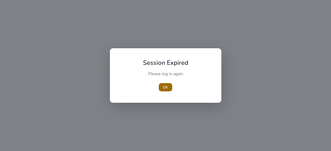
click at [168, 88] on span "button" at bounding box center [165, 87] width 13 height 12
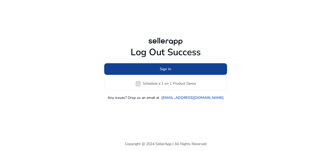
click at [158, 71] on span at bounding box center [165, 69] width 123 height 12
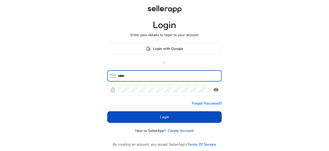
type input "**********"
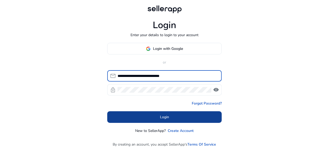
click at [159, 118] on span at bounding box center [164, 117] width 115 height 12
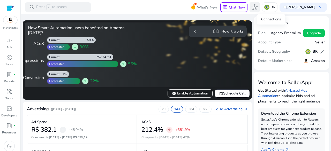
click at [258, 7] on span "hub" at bounding box center [255, 7] width 6 height 6
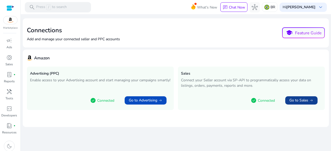
click at [309, 101] on div "Go to Sales arrow_right_alt" at bounding box center [302, 100] width 24 height 5
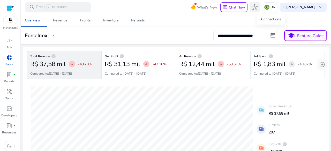
click at [258, 8] on span "hub" at bounding box center [255, 7] width 6 height 6
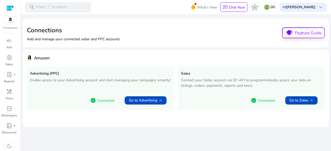
click at [292, 32] on span "school" at bounding box center [289, 32] width 9 height 9
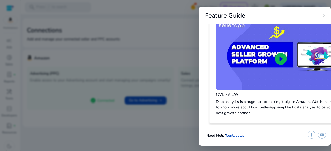
scroll to position [9, 0]
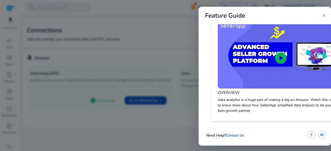
click at [323, 18] on span "close" at bounding box center [324, 15] width 6 height 6
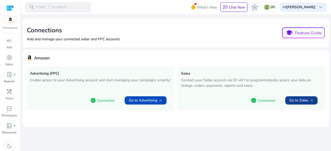
click at [304, 100] on span "Go to Sales" at bounding box center [299, 100] width 19 height 5
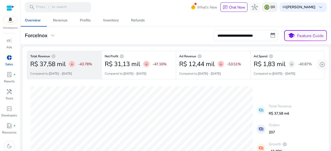
click at [275, 7] on p "BR" at bounding box center [273, 7] width 5 height 9
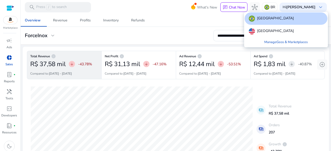
click at [307, 9] on div at bounding box center [165, 75] width 331 height 151
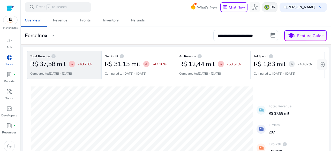
click at [278, 5] on div "BR" at bounding box center [270, 7] width 16 height 10
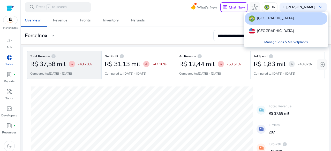
click at [291, 42] on link "Manage Geos & Marketplaces" at bounding box center [286, 42] width 52 height 9
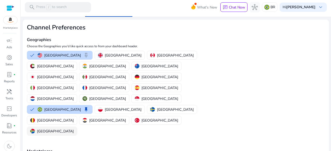
scroll to position [29, 0]
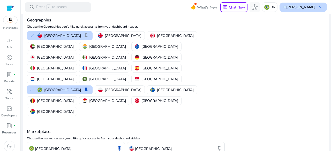
click at [320, 8] on span "keyboard_arrow_down" at bounding box center [321, 7] width 6 height 6
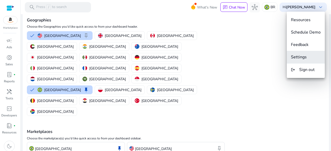
click at [306, 57] on span "Settings" at bounding box center [299, 57] width 16 height 6
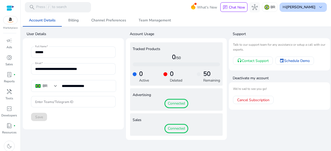
click at [315, 9] on b "[PERSON_NAME]" at bounding box center [300, 7] width 29 height 5
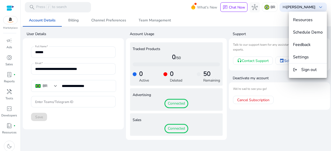
click at [11, 5] on div at bounding box center [165, 75] width 331 height 151
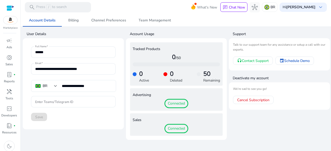
click at [180, 128] on span "Connected" at bounding box center [177, 128] width 24 height 9
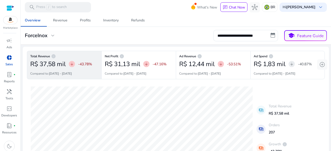
click at [9, 5] on div at bounding box center [10, 8] width 8 height 6
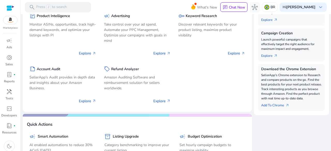
scroll to position [181, 0]
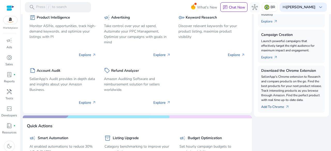
click at [278, 107] on link "Add To Chrome arrow_outward" at bounding box center [277, 105] width 32 height 7
click at [285, 106] on span "arrow_outward" at bounding box center [287, 107] width 4 height 4
click at [281, 91] on p "SellerApp's Chrome extension to Research and compare products on the go. Find t…" at bounding box center [291, 89] width 61 height 28
click at [273, 106] on link "Add To Chrome arrow_outward" at bounding box center [277, 105] width 32 height 7
click at [286, 107] on span "arrow_outward" at bounding box center [287, 107] width 4 height 4
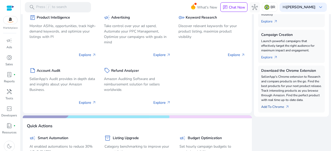
click at [278, 106] on link "Add To Chrome arrow_outward" at bounding box center [277, 105] width 32 height 7
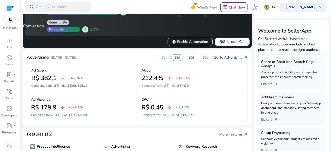
scroll to position [0, 0]
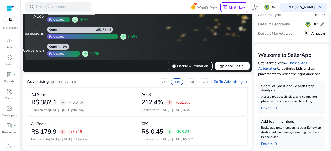
scroll to position [78, 0]
